Goal: Find specific page/section

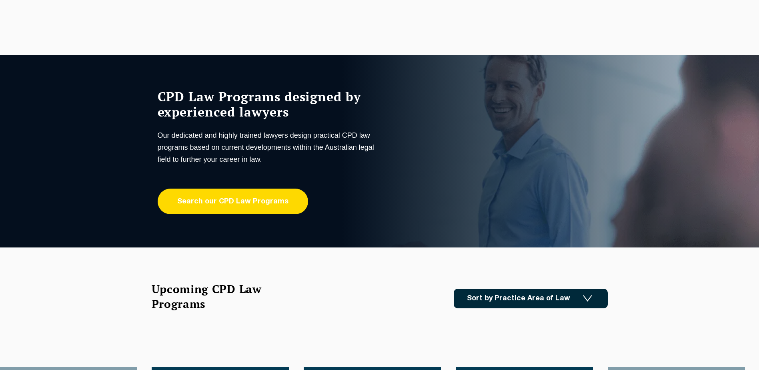
click at [229, 201] on link "Search our CPD Law Programs" at bounding box center [233, 201] width 150 height 26
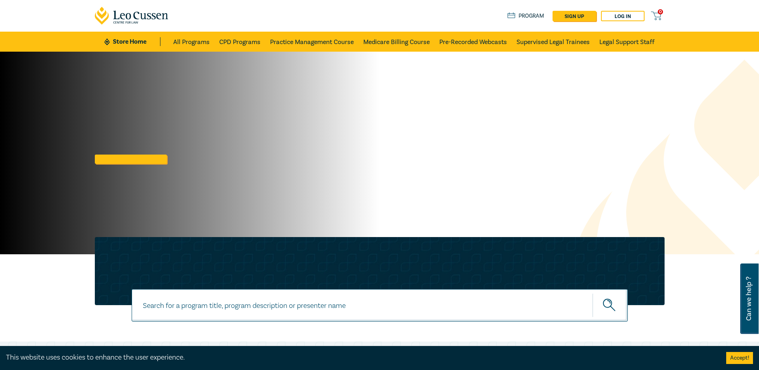
click at [183, 302] on input at bounding box center [380, 305] width 496 height 32
type input "S25170"
click at [604, 302] on icon "submit" at bounding box center [610, 305] width 14 height 14
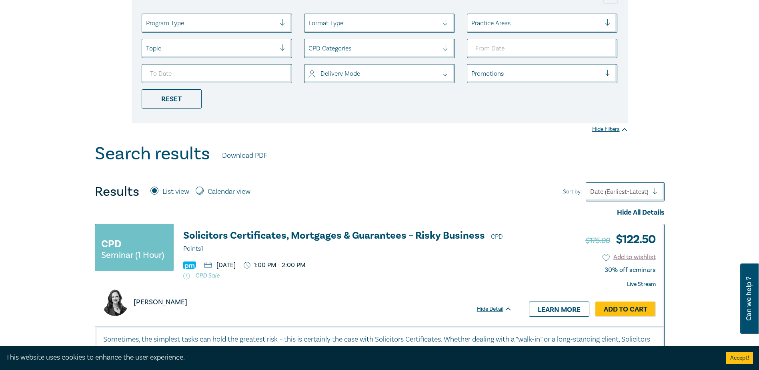
scroll to position [200, 0]
